Goal: Information Seeking & Learning: Find specific fact

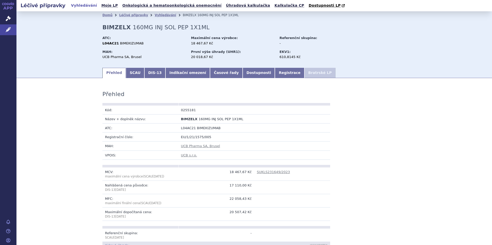
scroll to position [77, 0]
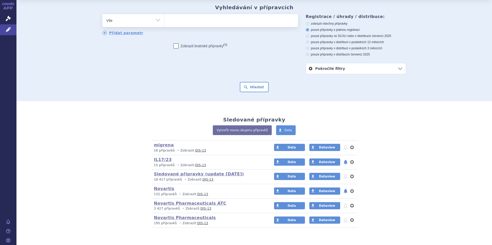
scroll to position [29, 0]
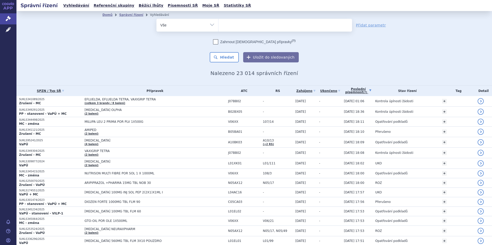
scroll to position [1074, 0]
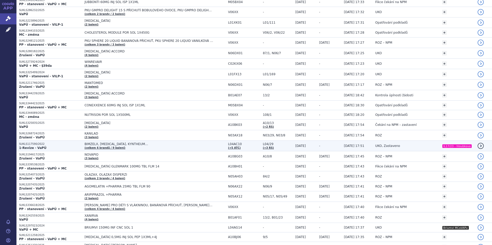
drag, startPoint x: 211, startPoint y: 142, endPoint x: 214, endPoint y: 148, distance: 6.6
click at [211, 143] on td "BIMZELX, COSENTYX, KYNTHEUM… (celkem 6 brandů / 9 balení)" at bounding box center [153, 146] width 143 height 11
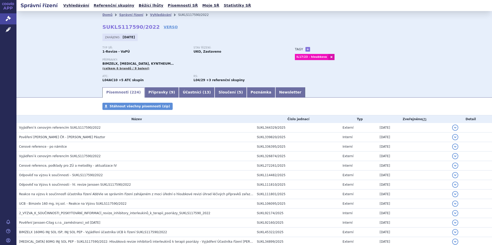
click at [116, 26] on strong "SUKLS117590/2022" at bounding box center [130, 27] width 57 height 6
click at [155, 15] on link "Vyhledávání" at bounding box center [160, 15] width 21 height 4
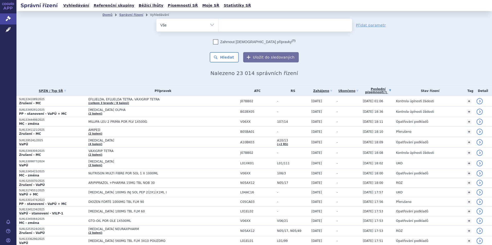
click at [242, 24] on ul at bounding box center [284, 24] width 133 height 11
click at [218, 24] on select at bounding box center [218, 25] width 0 height 13
type input "kyn"
type input "kynt"
type input "kynte"
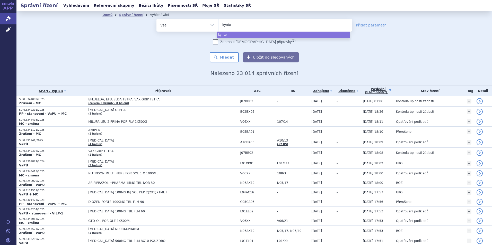
type input "kynt"
type input "kynth"
type input "kynthe"
type input "kyntheum"
select select "kyntheum"
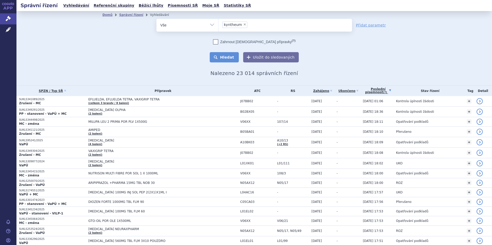
click at [226, 59] on button "Hledat" at bounding box center [224, 57] width 29 height 10
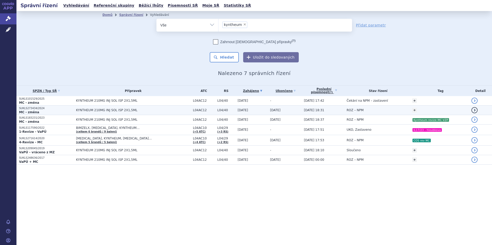
click at [122, 108] on td "KYNTHEUM 210MG INJ SOL ISP 2X1,5ML" at bounding box center [131, 111] width 117 height 10
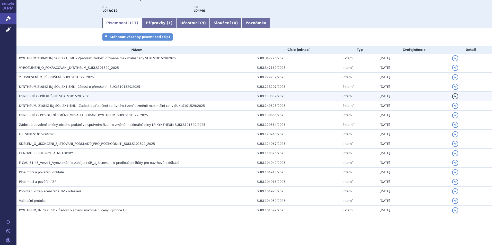
scroll to position [66, 0]
